Goal: Find specific page/section: Find specific page/section

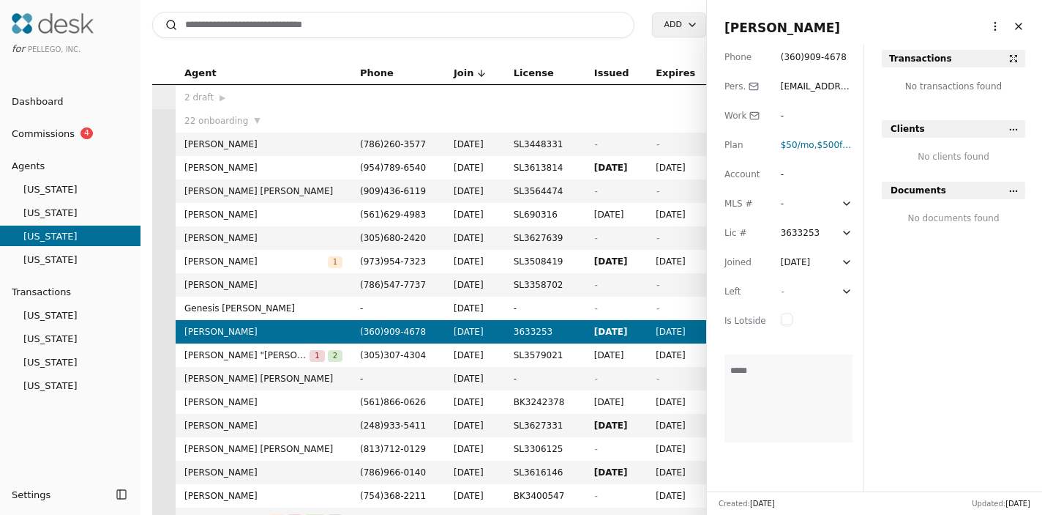
click at [1023, 27] on button "Close" at bounding box center [1018, 26] width 23 height 23
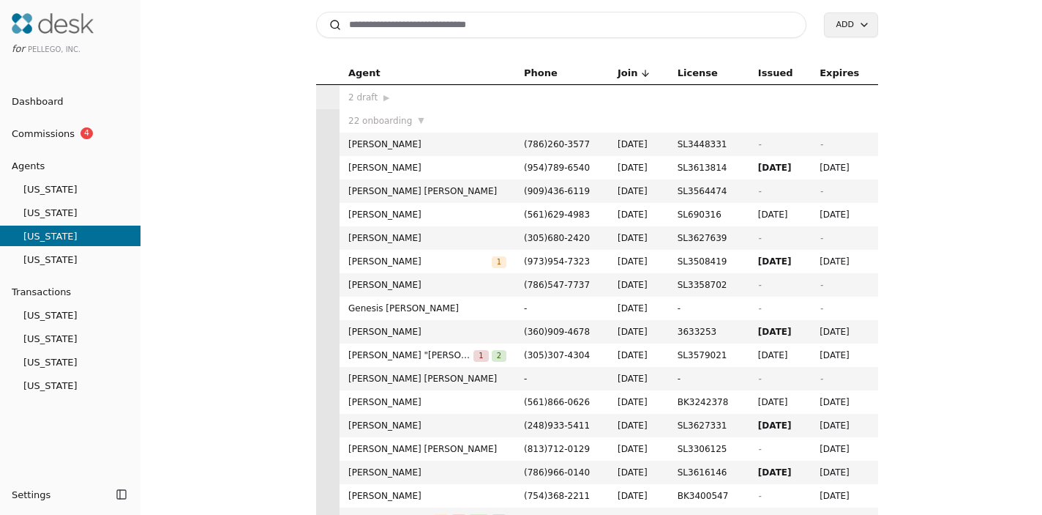
click at [49, 196] on link "[US_STATE]" at bounding box center [70, 189] width 141 height 20
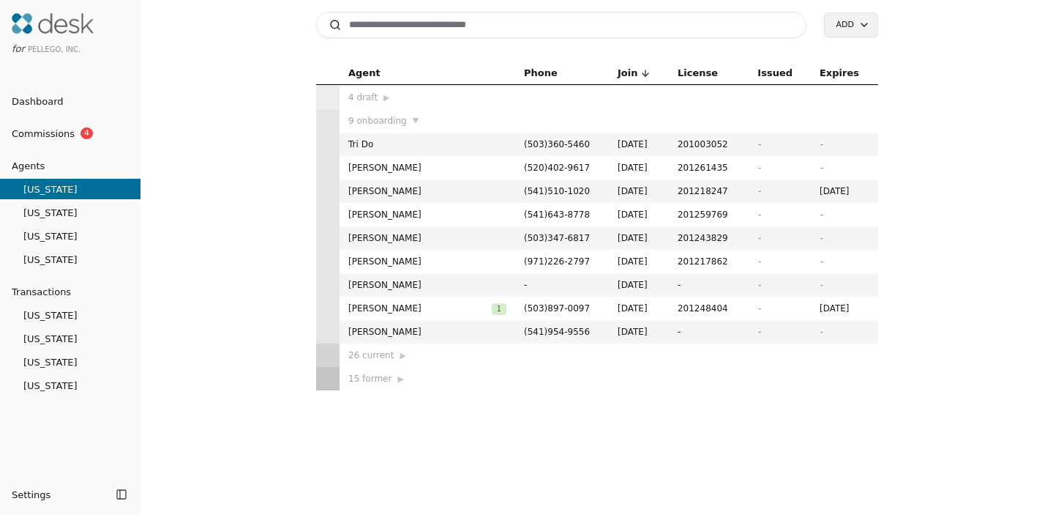
click at [48, 212] on span "[US_STATE]" at bounding box center [70, 212] width 141 height 15
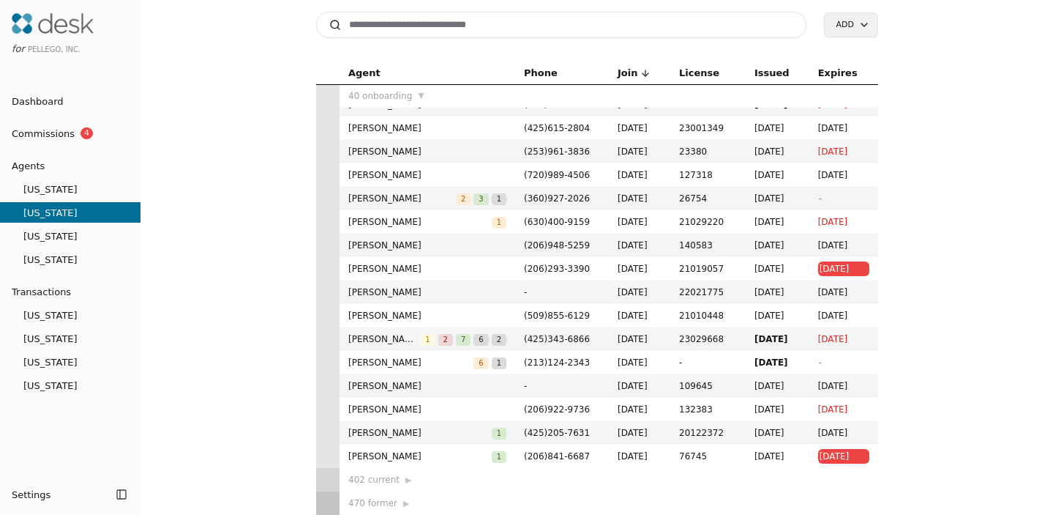
scroll to position [602, 0]
click at [37, 242] on span "[US_STATE]" at bounding box center [70, 235] width 141 height 15
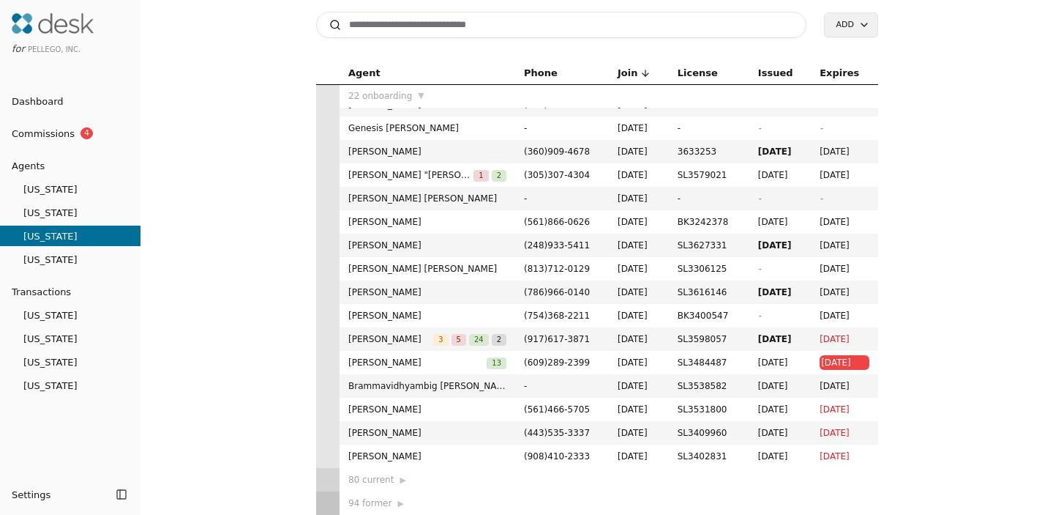
scroll to position [180, 0]
click at [39, 261] on span "[US_STATE]" at bounding box center [70, 259] width 141 height 15
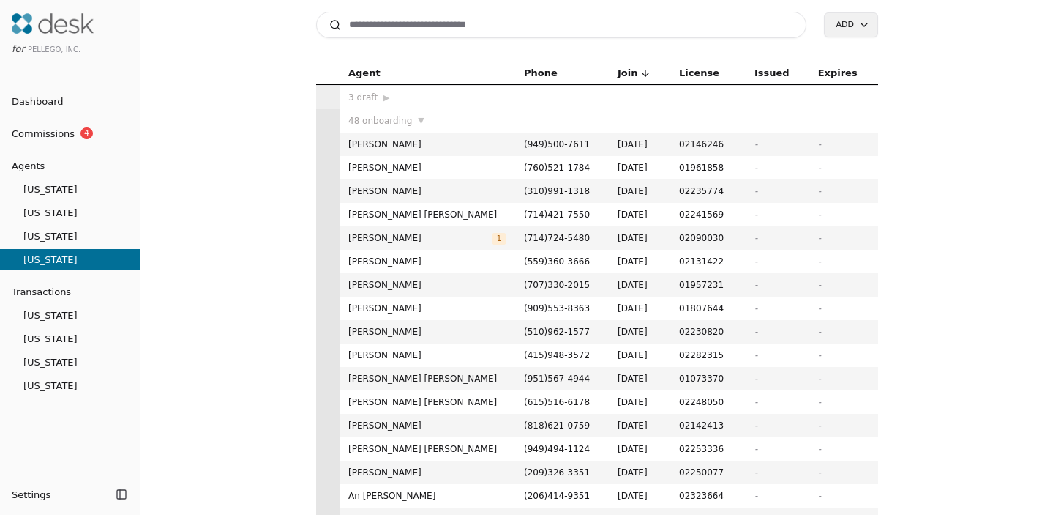
click at [96, 191] on span "[US_STATE]" at bounding box center [70, 189] width 141 height 15
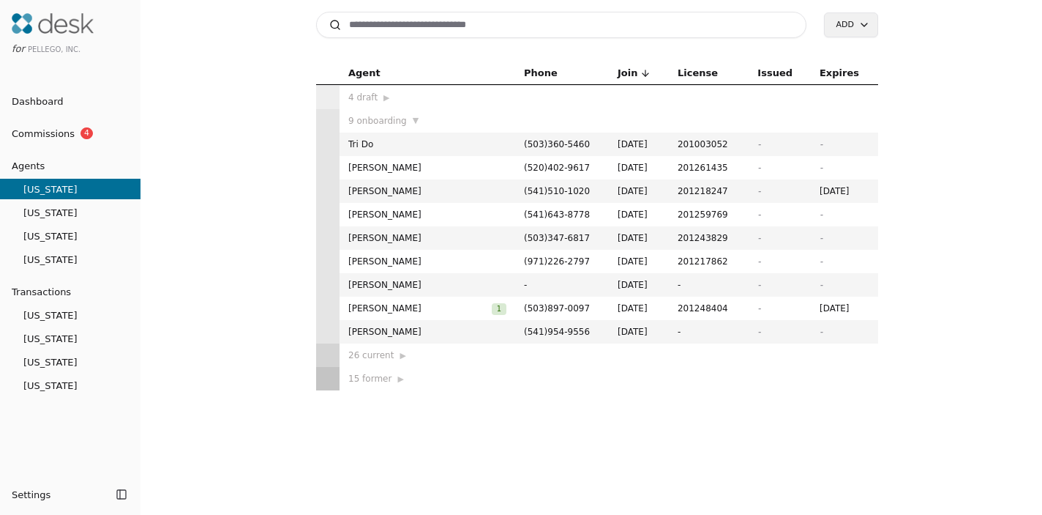
click at [86, 250] on link "[US_STATE]" at bounding box center [70, 259] width 141 height 20
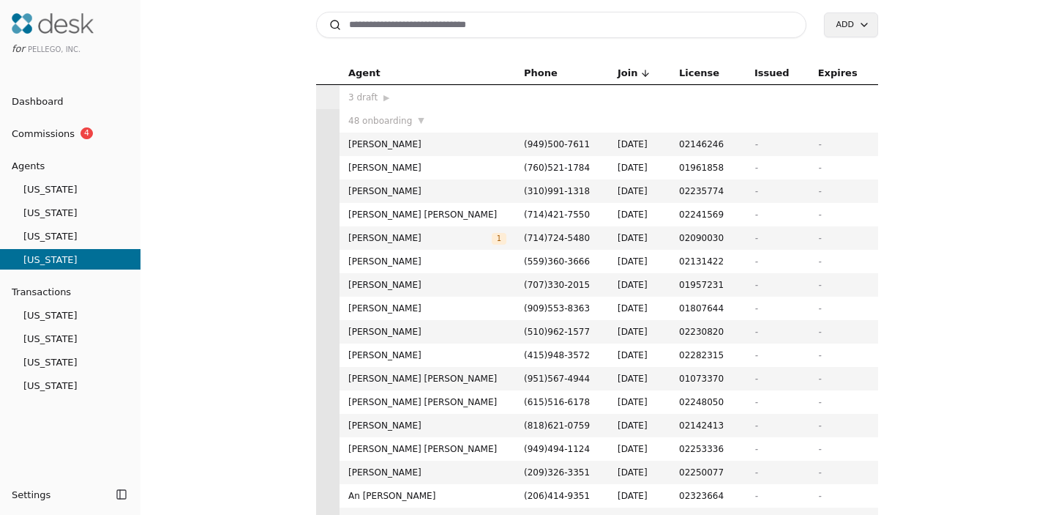
click at [86, 236] on span "[US_STATE]" at bounding box center [70, 235] width 141 height 15
